Goal: Information Seeking & Learning: Learn about a topic

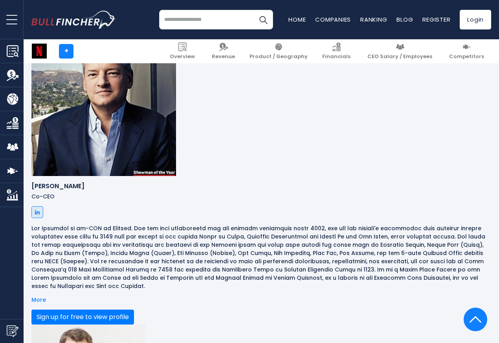
scroll to position [565, 0]
